Goal: Find specific page/section: Find specific page/section

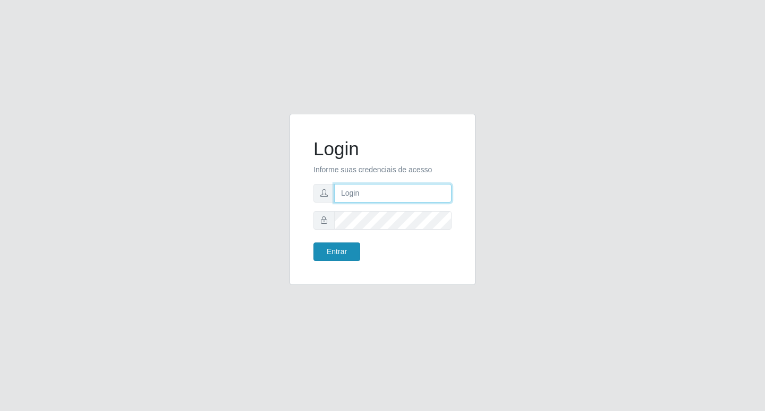
type input "rejane@bcruzarmas"
click at [343, 257] on button "Entrar" at bounding box center [337, 251] width 47 height 19
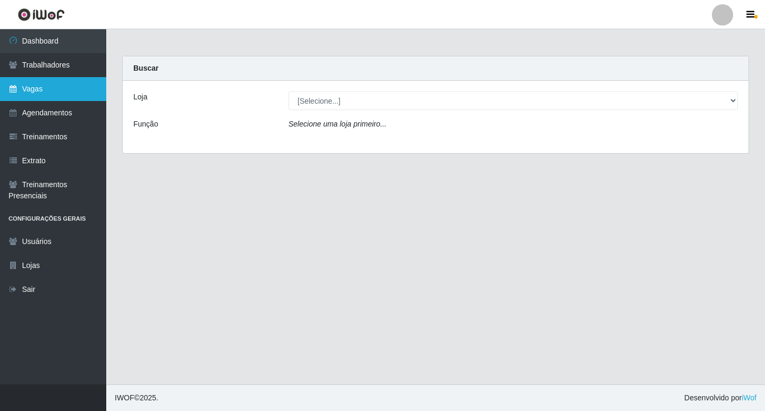
click at [33, 91] on link "Vagas" at bounding box center [53, 89] width 106 height 24
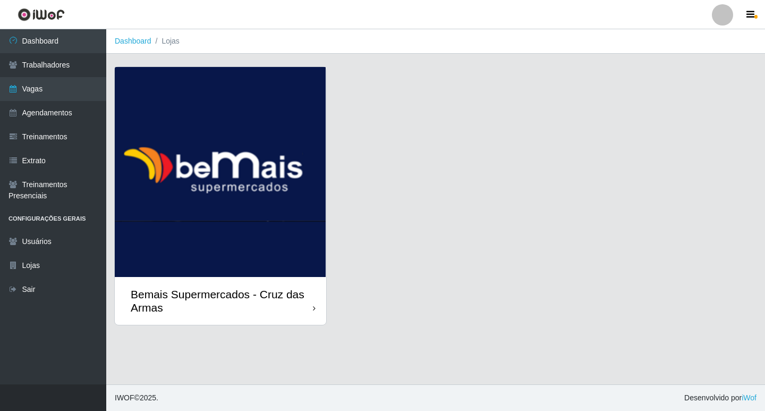
click at [246, 164] on img at bounding box center [221, 172] width 212 height 210
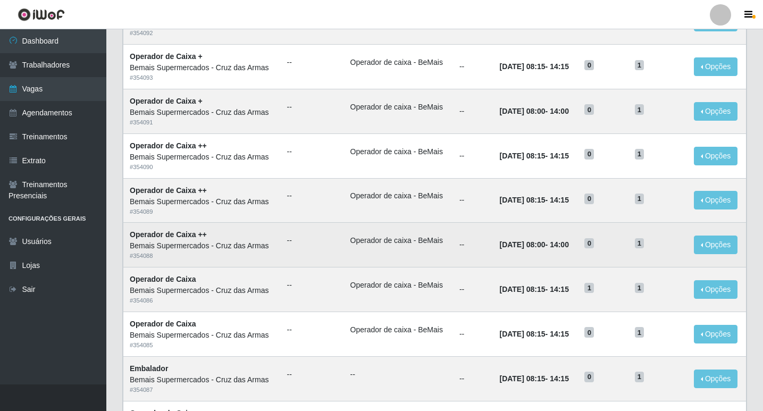
scroll to position [213, 0]
